Goal: Transaction & Acquisition: Purchase product/service

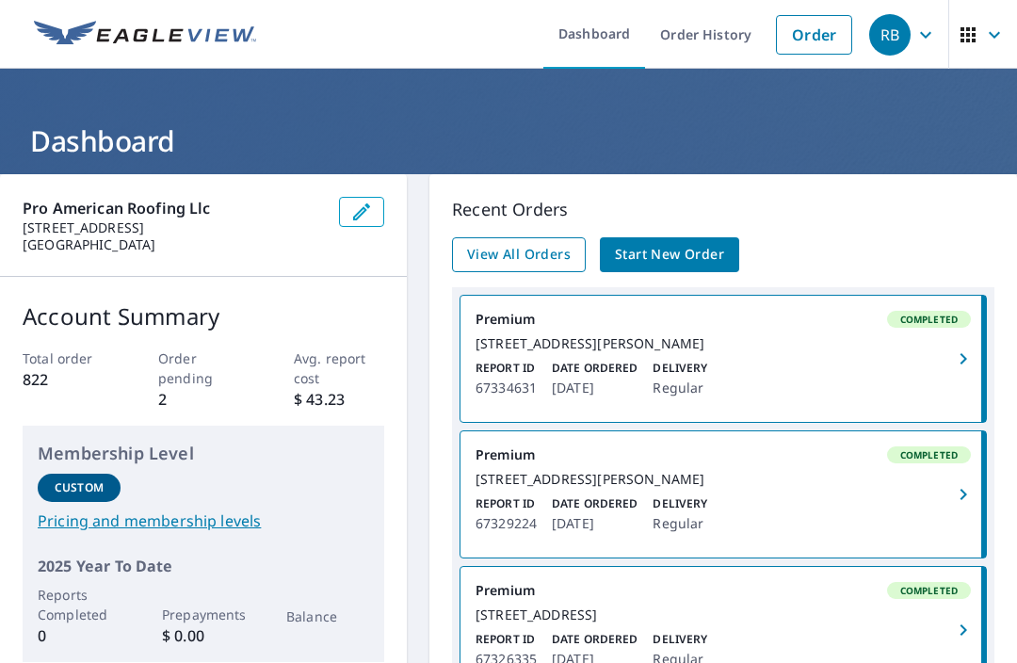
click at [551, 258] on span "View All Orders" at bounding box center [519, 255] width 104 height 24
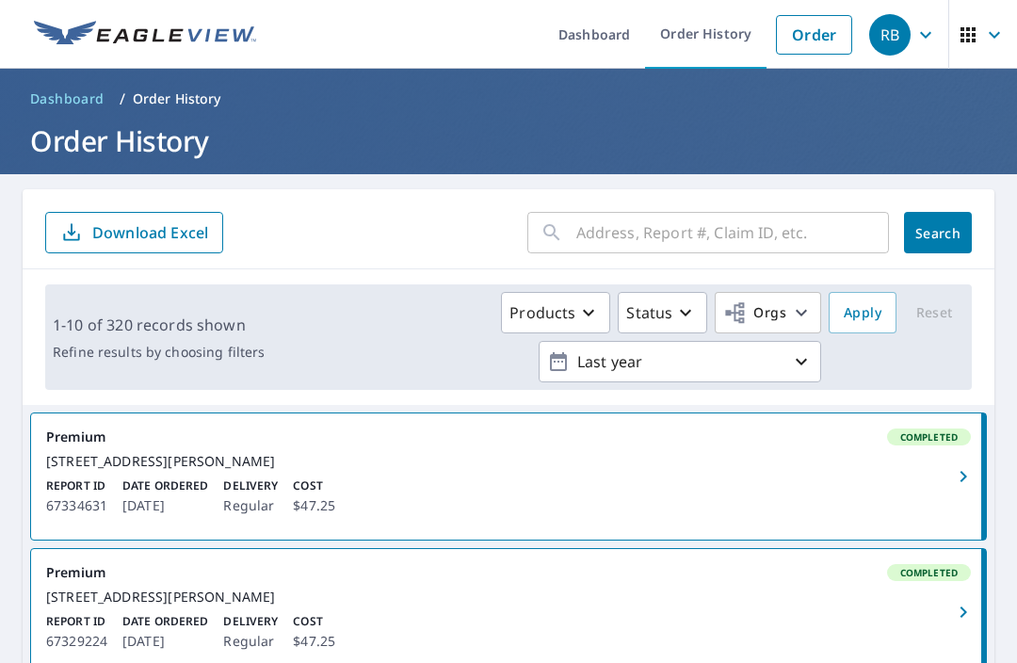
click at [723, 234] on input "text" at bounding box center [732, 232] width 313 height 53
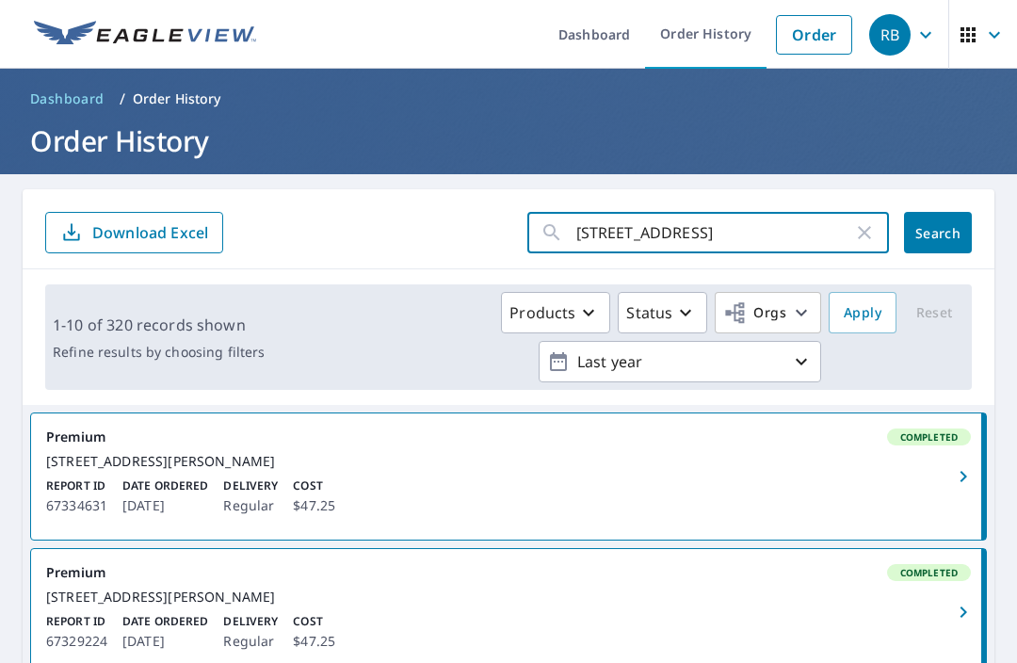
type input "7244 [PERSON_NAME]"
click at [938, 233] on button "Search" at bounding box center [938, 232] width 68 height 41
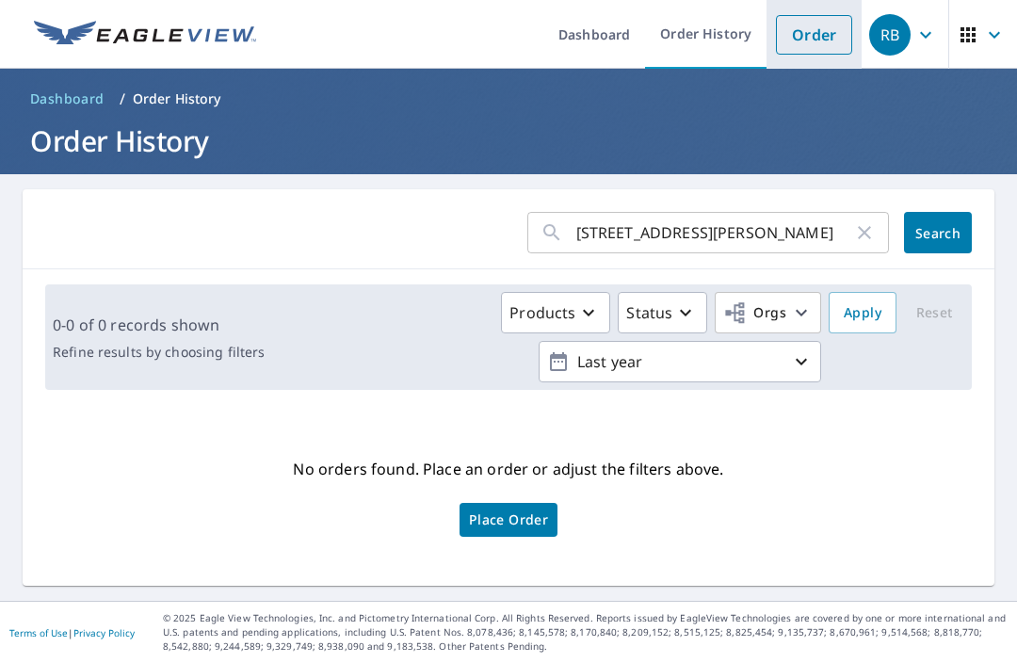
click at [811, 36] on link "Order" at bounding box center [814, 35] width 76 height 40
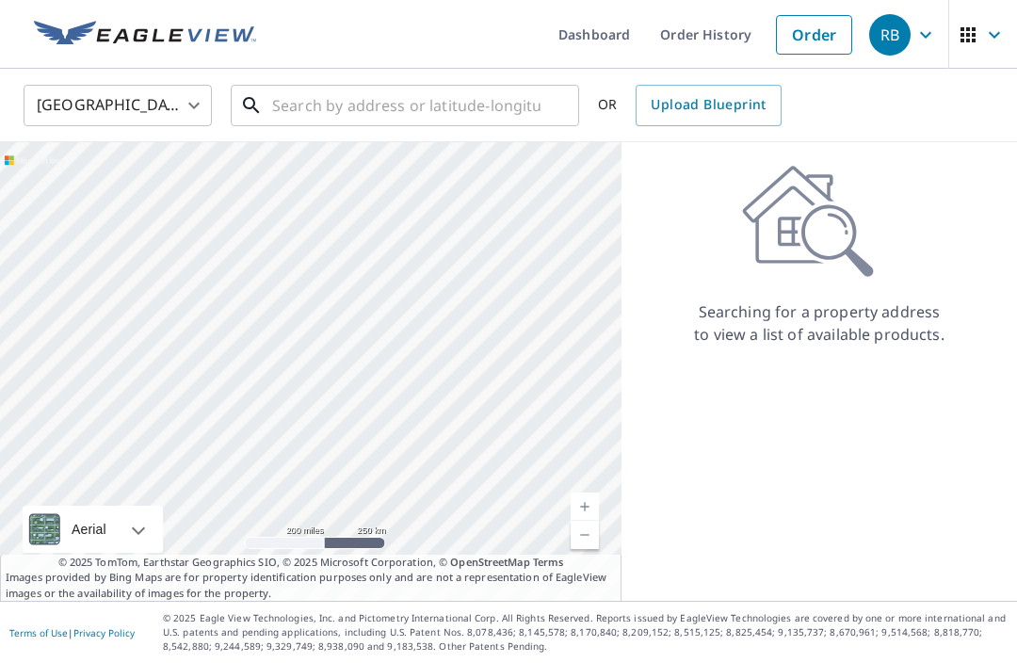
click at [384, 111] on input "text" at bounding box center [406, 105] width 268 height 53
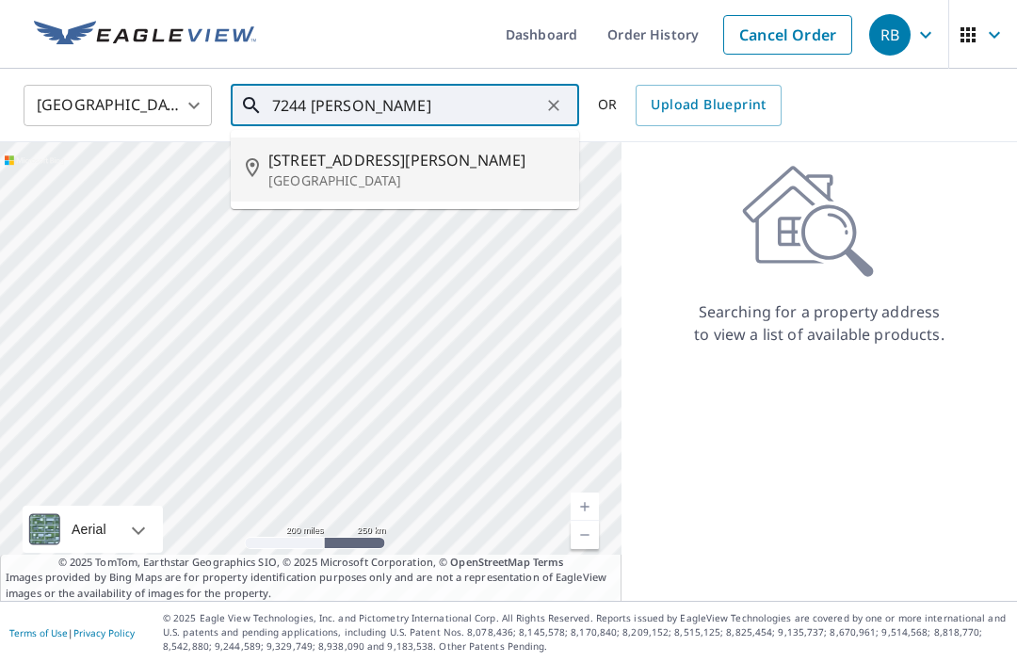
click at [358, 165] on span "[STREET_ADDRESS][PERSON_NAME]" at bounding box center [416, 160] width 296 height 23
type input "[STREET_ADDRESS][PERSON_NAME]"
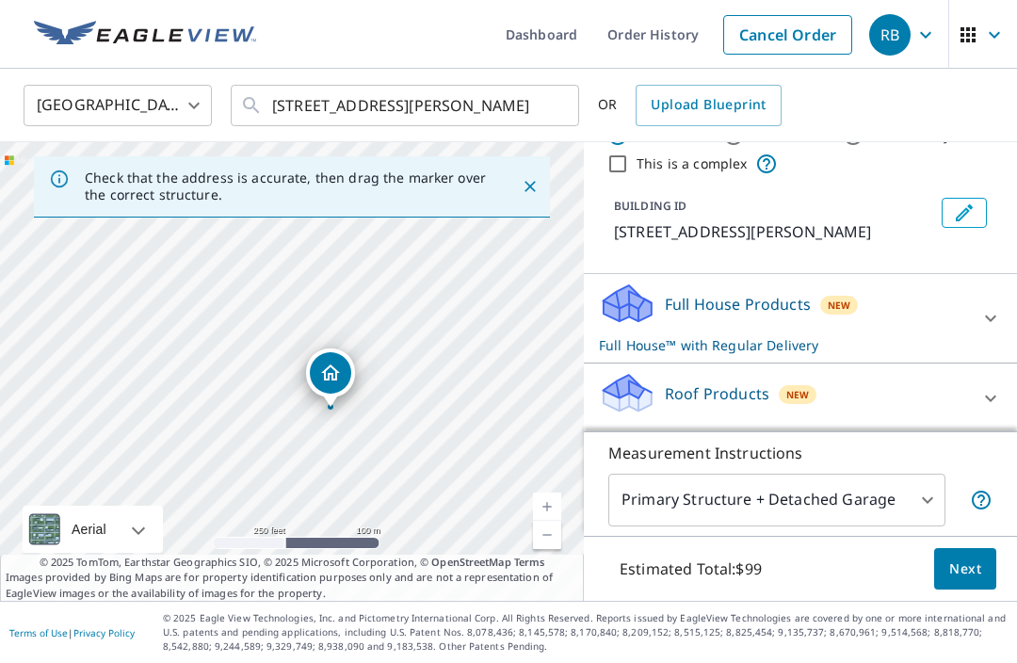
scroll to position [65, 0]
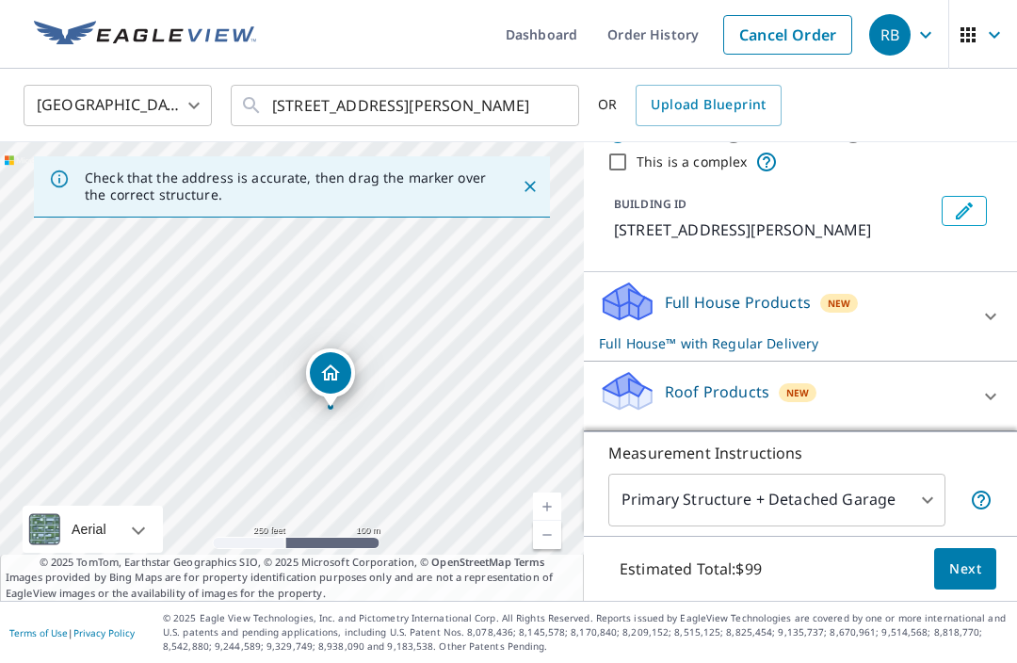
click at [974, 391] on div at bounding box center [990, 396] width 45 height 45
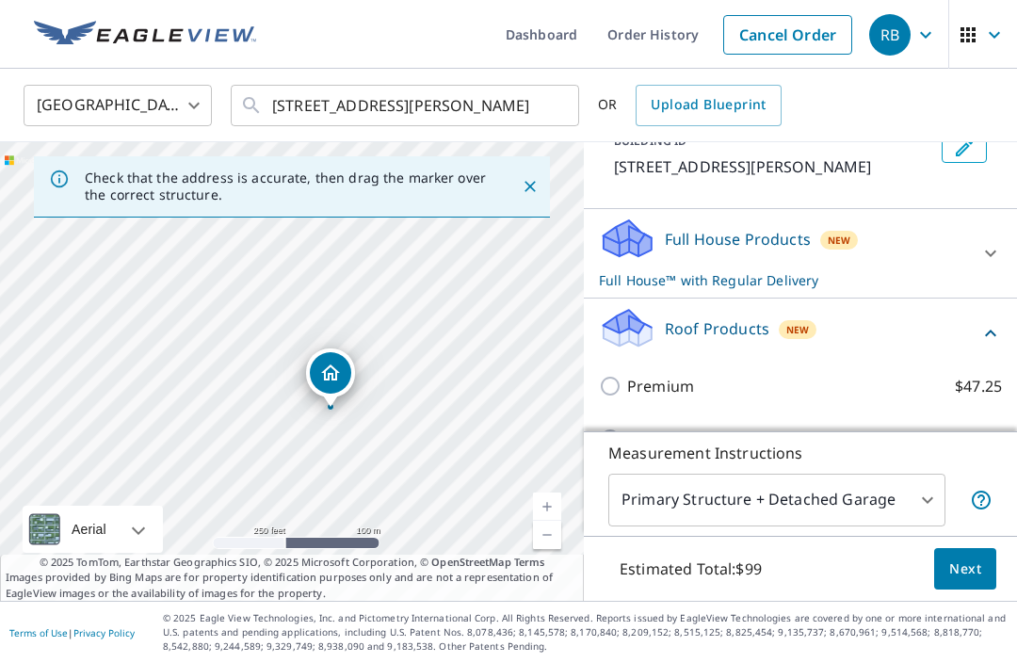
click at [818, 390] on label "Premium $47.25" at bounding box center [814, 386] width 375 height 23
click at [627, 390] on input "Premium $47.25" at bounding box center [613, 386] width 28 height 23
checkbox input "true"
checkbox input "false"
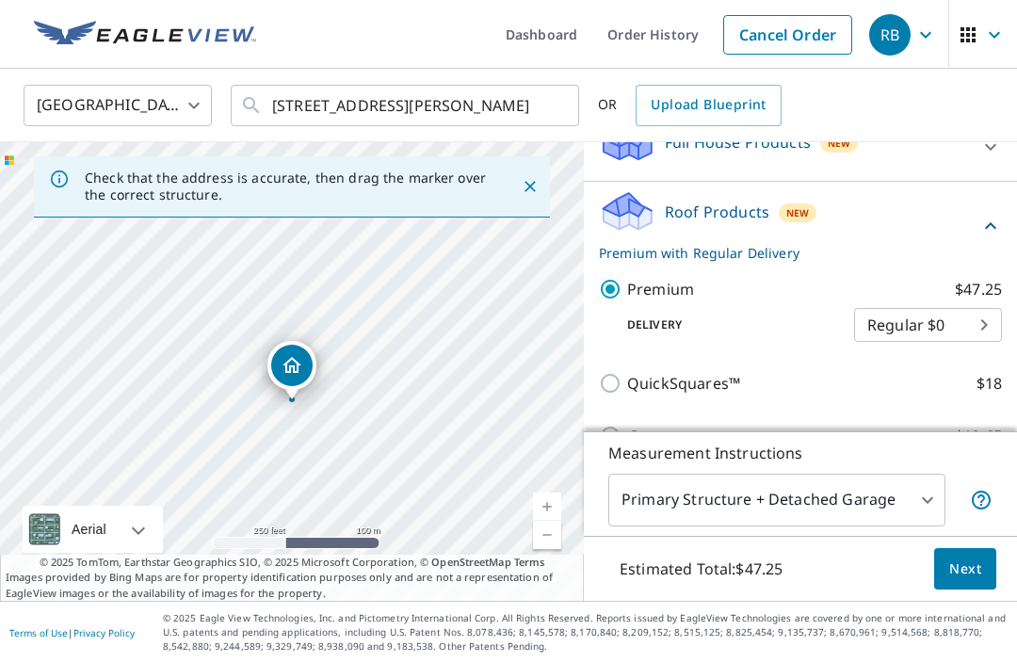
scroll to position [230, 0]
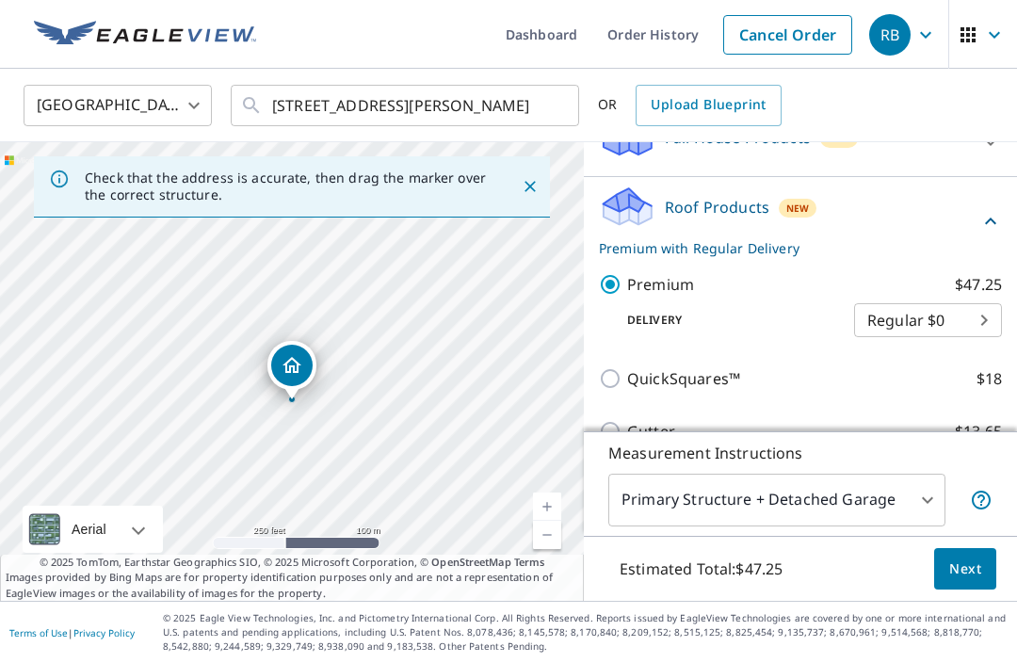
click at [983, 591] on button "Next" at bounding box center [965, 569] width 62 height 42
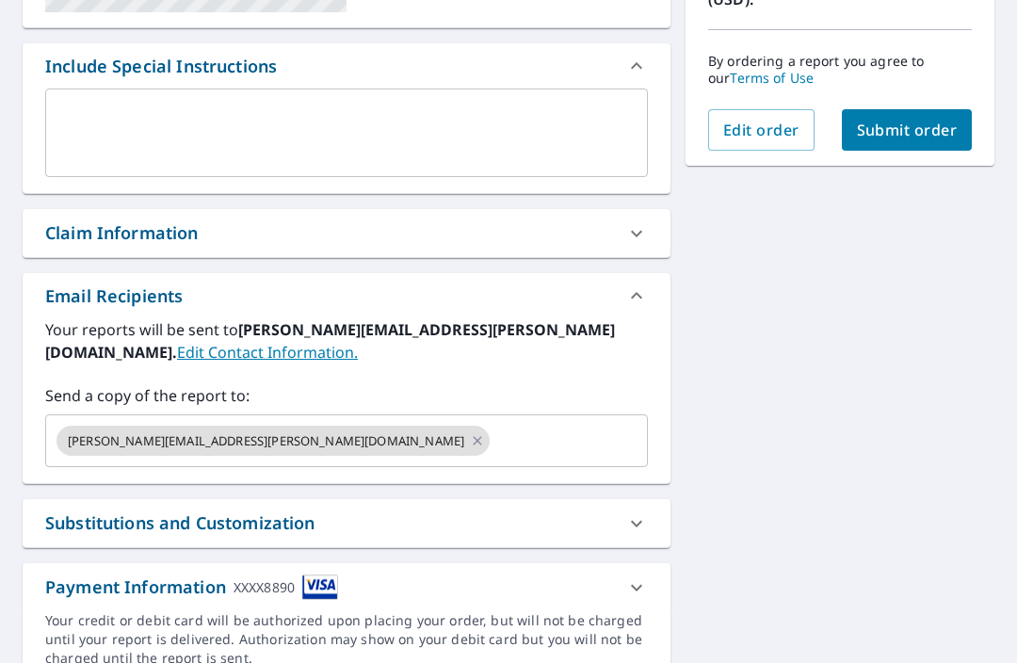
scroll to position [476, 0]
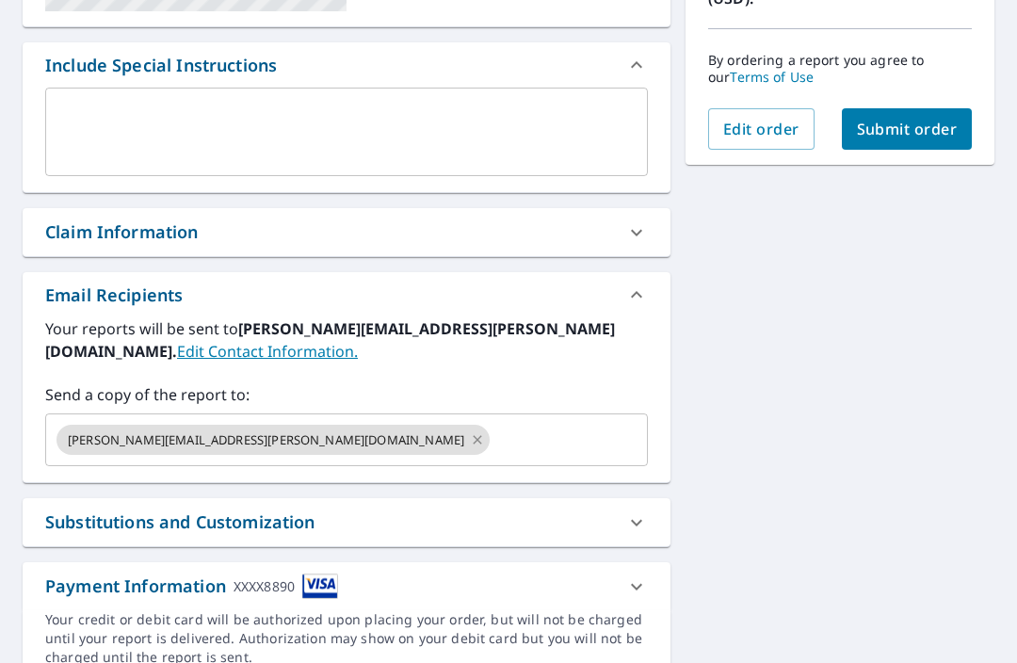
click at [470, 442] on icon at bounding box center [477, 440] width 15 height 21
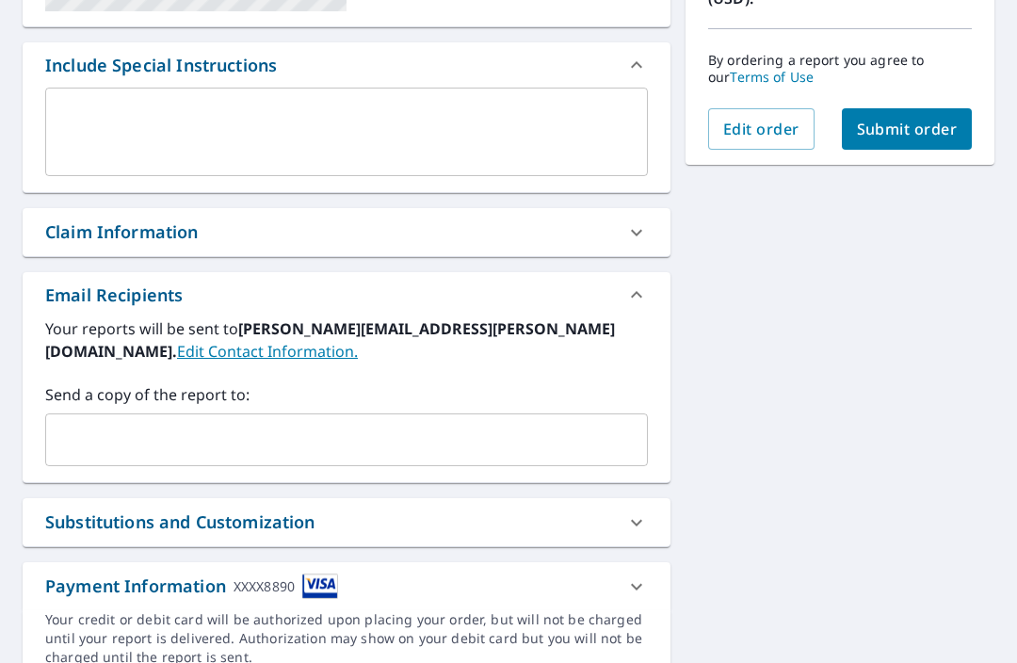
click at [181, 435] on input "text" at bounding box center [333, 440] width 558 height 36
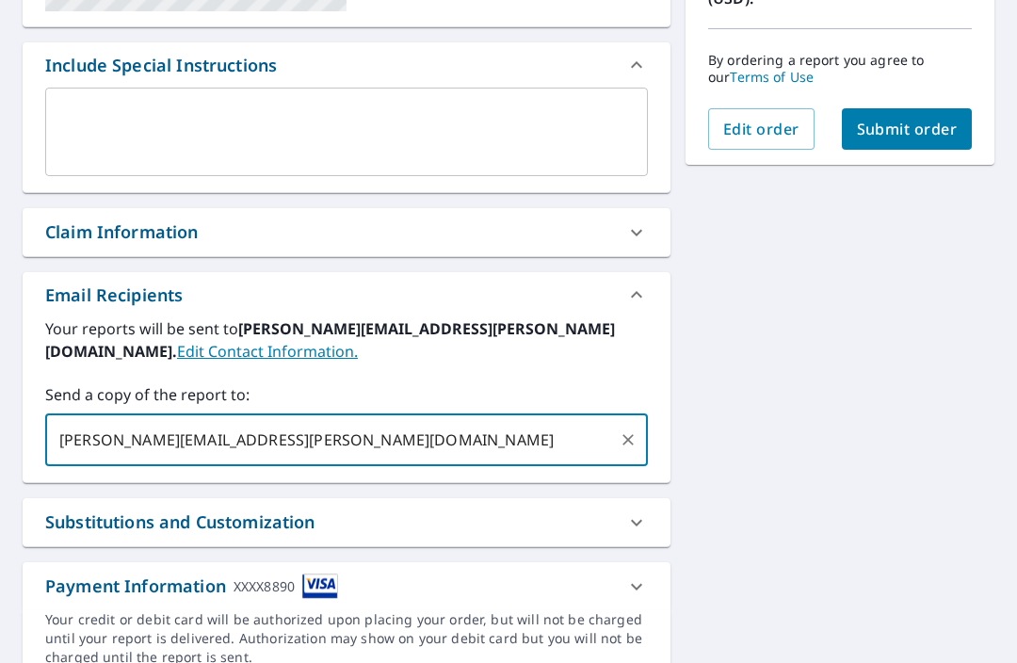
type input "[PERSON_NAME][EMAIL_ADDRESS][PERSON_NAME][DOMAIN_NAME]"
click at [804, 412] on div "[STREET_ADDRESS][PERSON_NAME] Aerial Road A standard road map Aerial A detailed…" at bounding box center [508, 198] width 1017 height 999
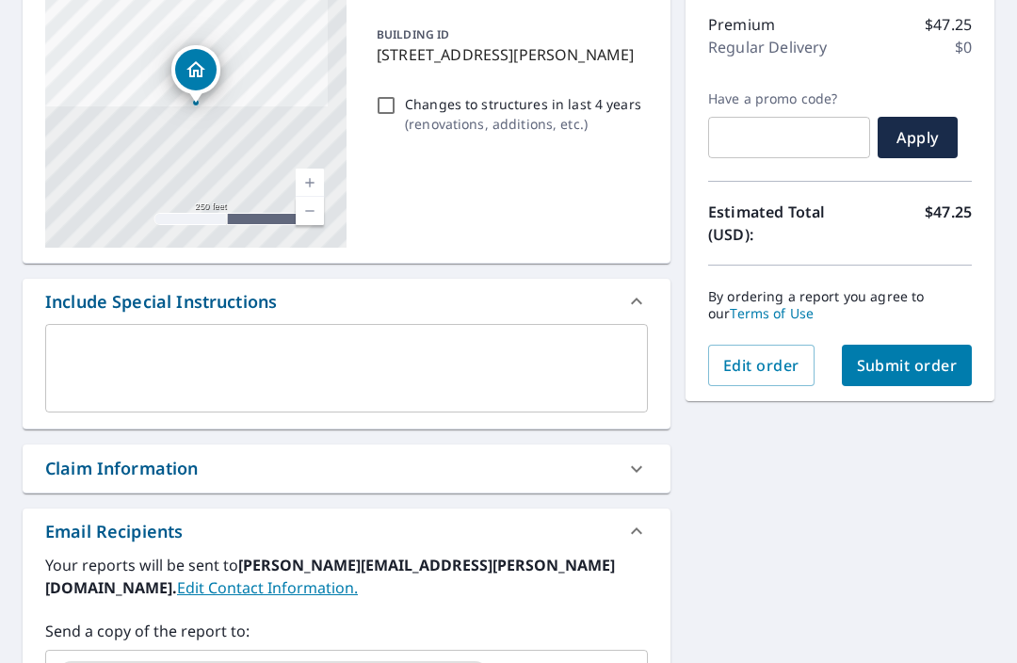
scroll to position [275, 0]
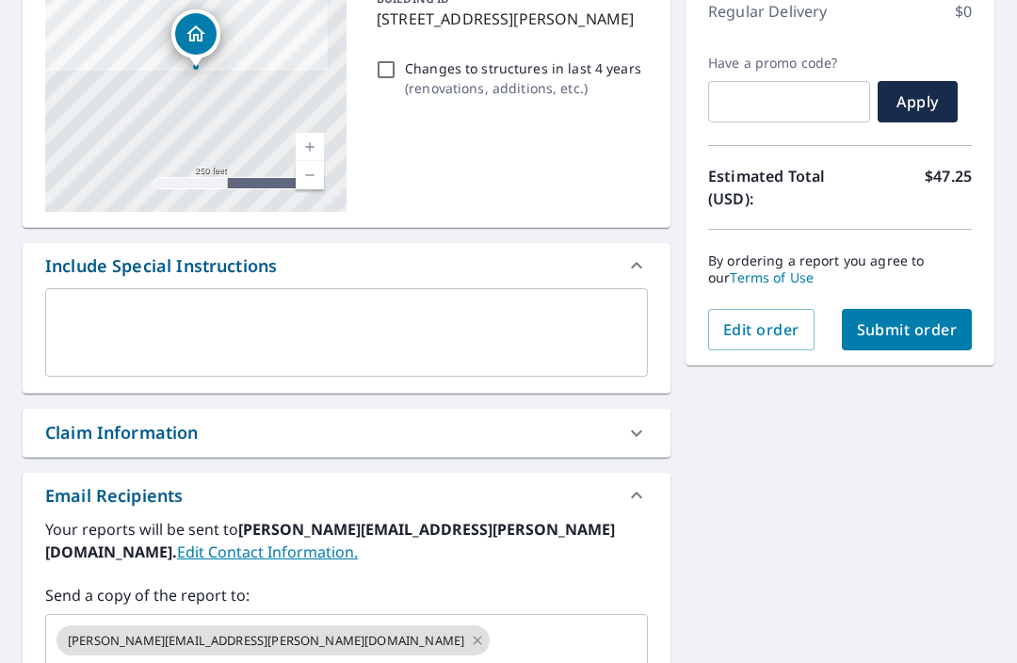
click at [905, 331] on span "Submit order" at bounding box center [907, 329] width 101 height 21
